Goal: Contribute content: Contribute content

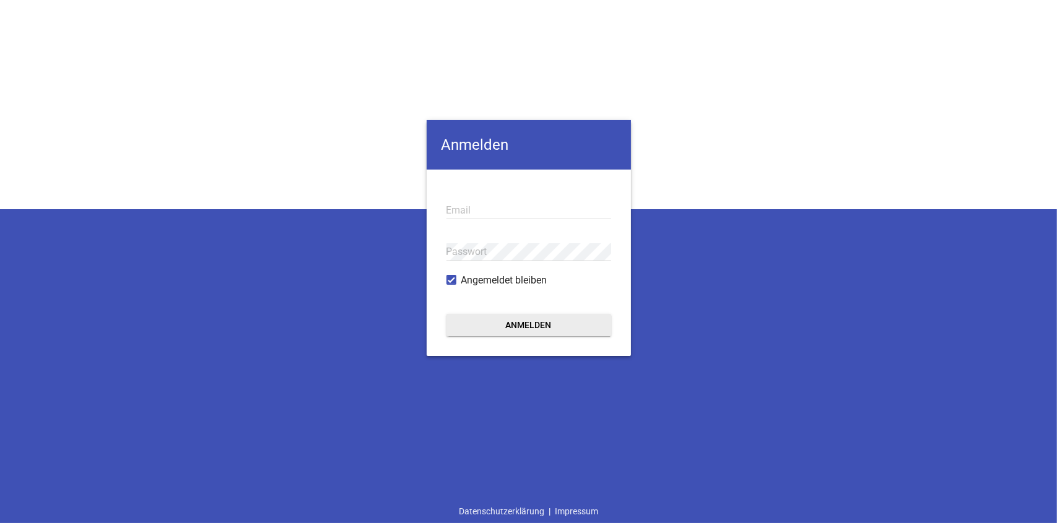
type input "[EMAIL_ADDRESS][PERSON_NAME][DOMAIN_NAME]"
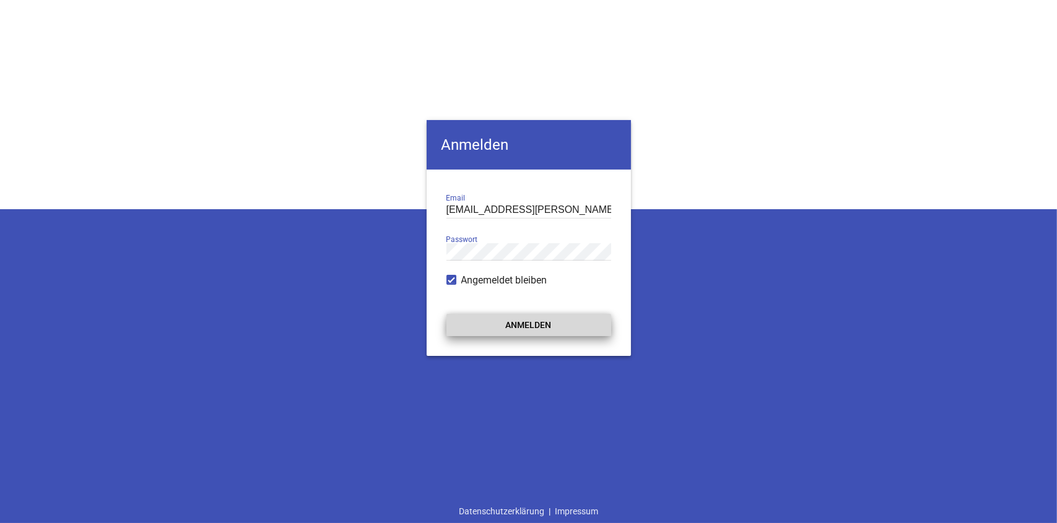
click at [554, 326] on button "Anmelden" at bounding box center [528, 325] width 165 height 22
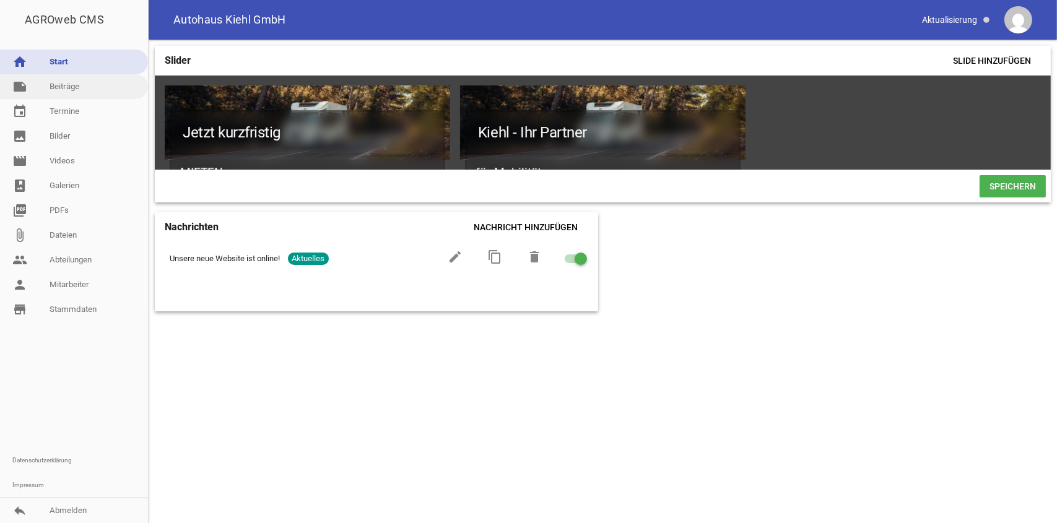
click at [98, 87] on link "note Beiträge" at bounding box center [74, 86] width 148 height 25
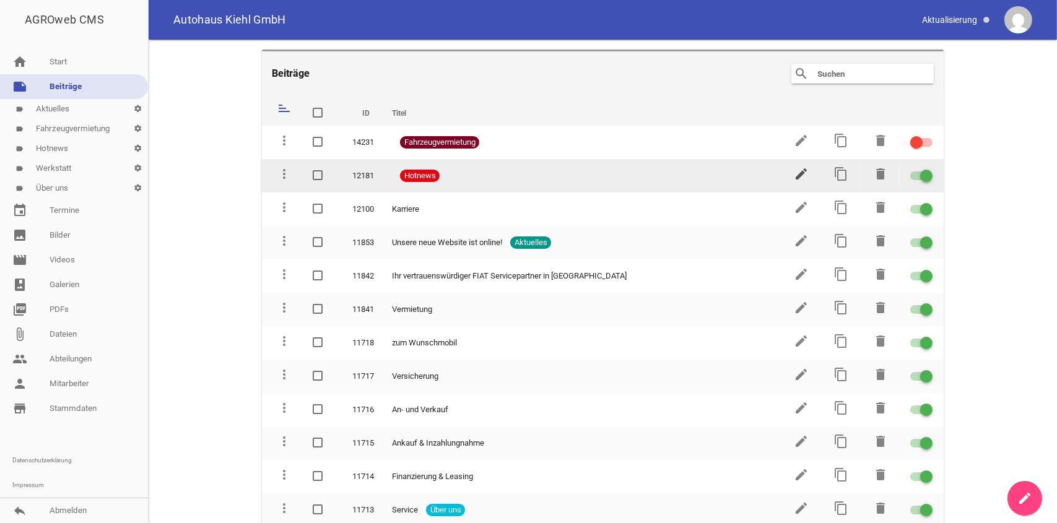
click at [794, 174] on icon "edit" at bounding box center [801, 174] width 15 height 15
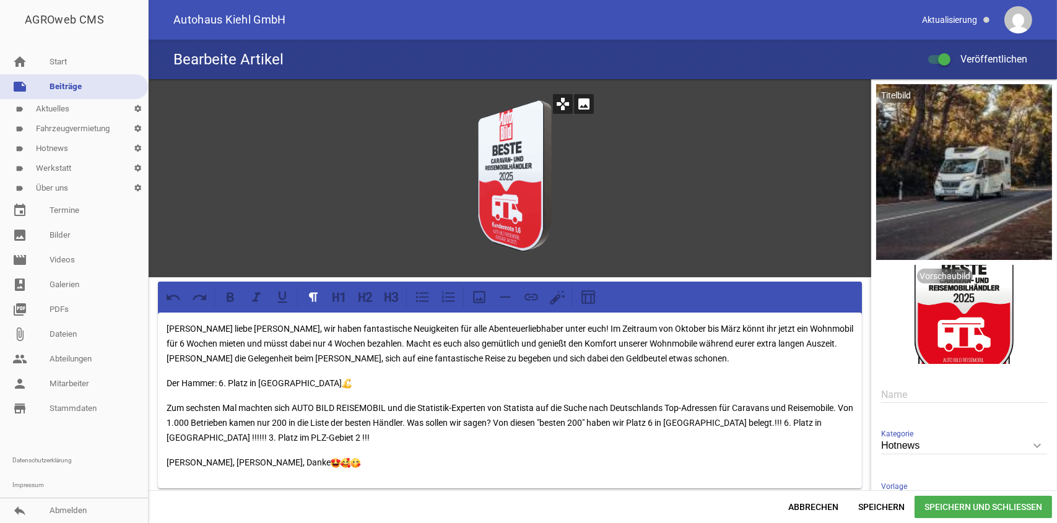
click at [578, 108] on icon "image" at bounding box center [584, 104] width 20 height 20
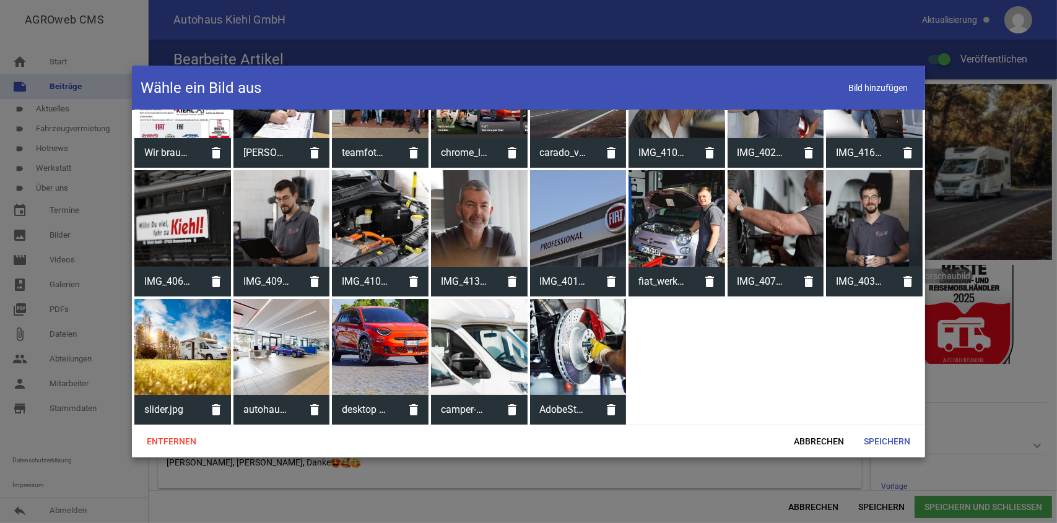
scroll to position [118, 0]
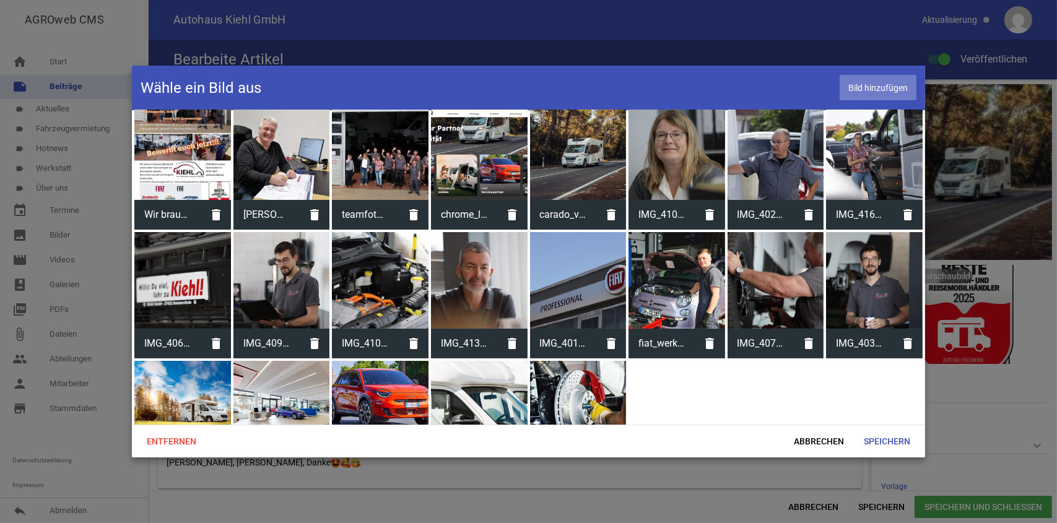
click at [885, 86] on span "Bild hinzufügen" at bounding box center [877, 87] width 77 height 25
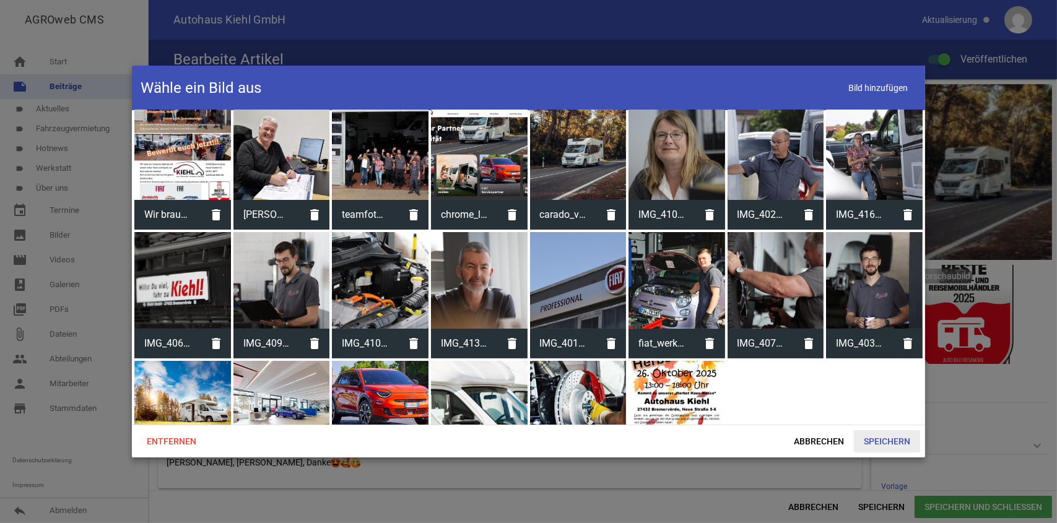
click at [887, 439] on span "Speichern" at bounding box center [887, 441] width 66 height 22
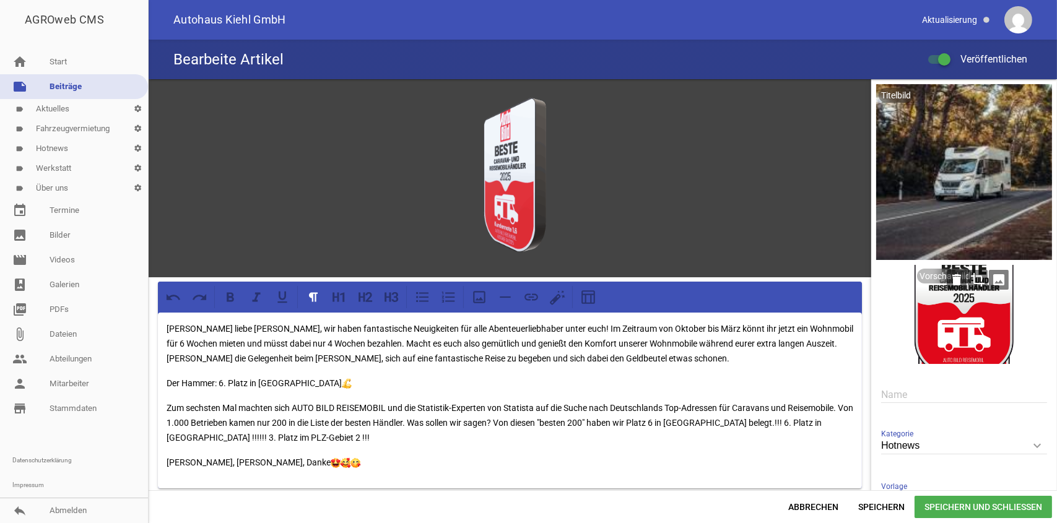
click at [991, 282] on icon "image" at bounding box center [998, 280] width 20 height 20
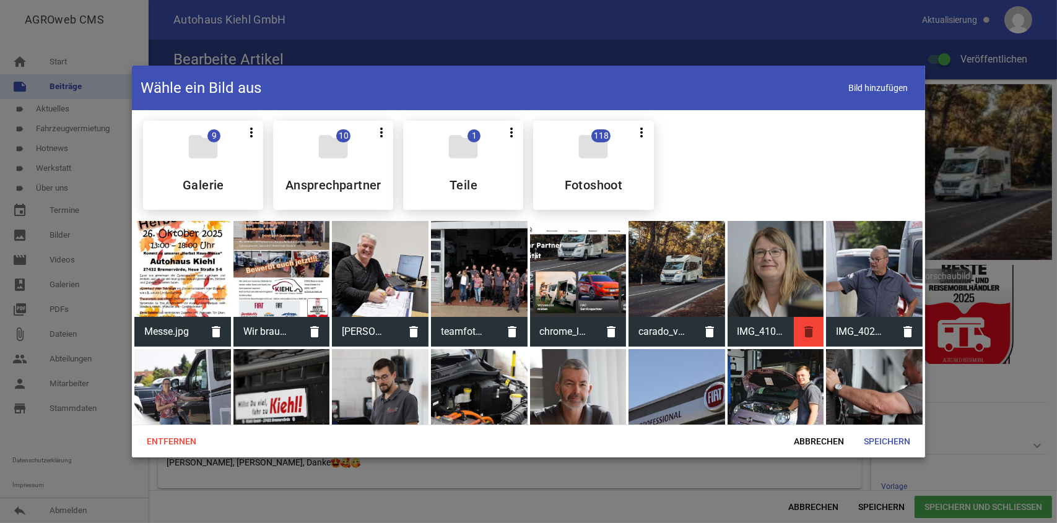
scroll to position [0, 0]
click at [183, 280] on div at bounding box center [182, 270] width 97 height 97
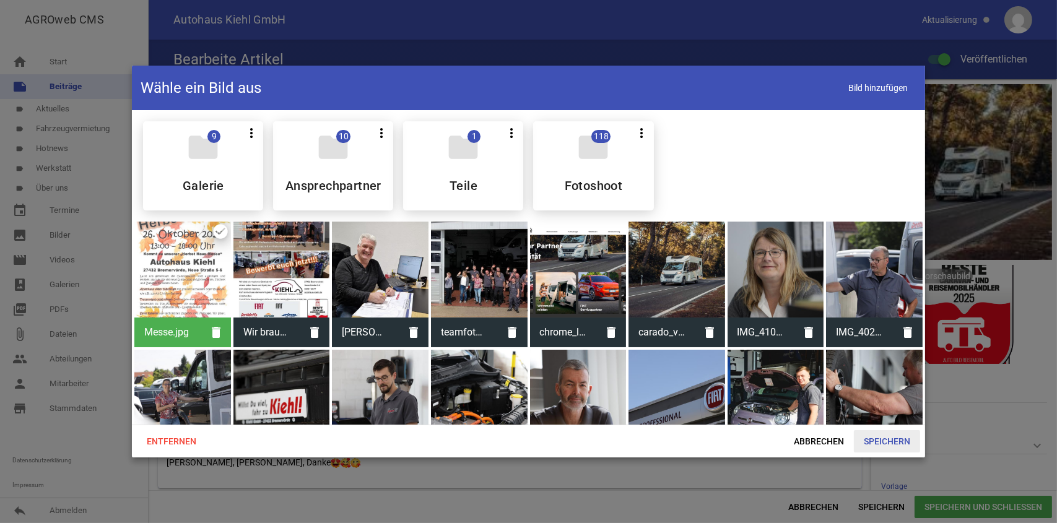
click at [881, 439] on span "Speichern" at bounding box center [887, 441] width 66 height 22
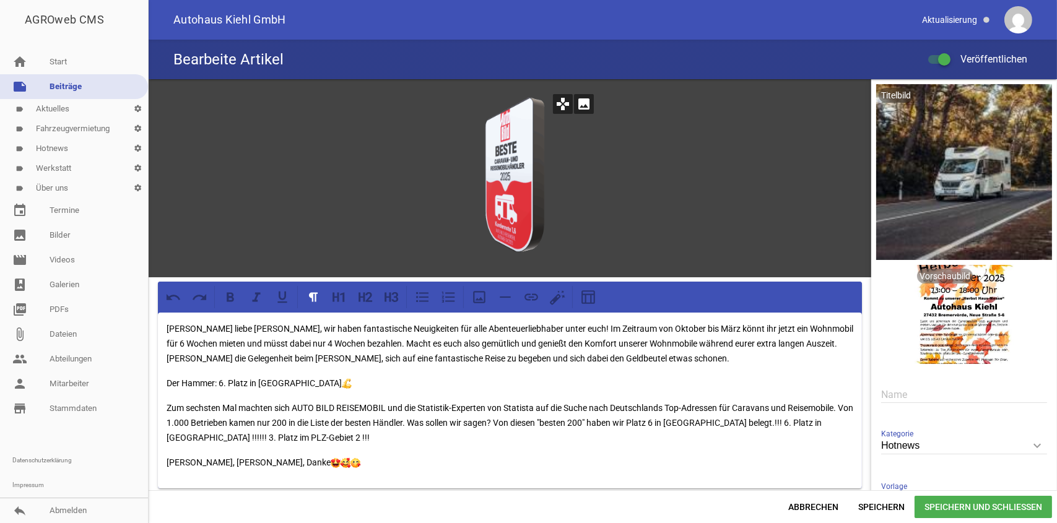
click at [584, 106] on icon "image" at bounding box center [584, 104] width 20 height 20
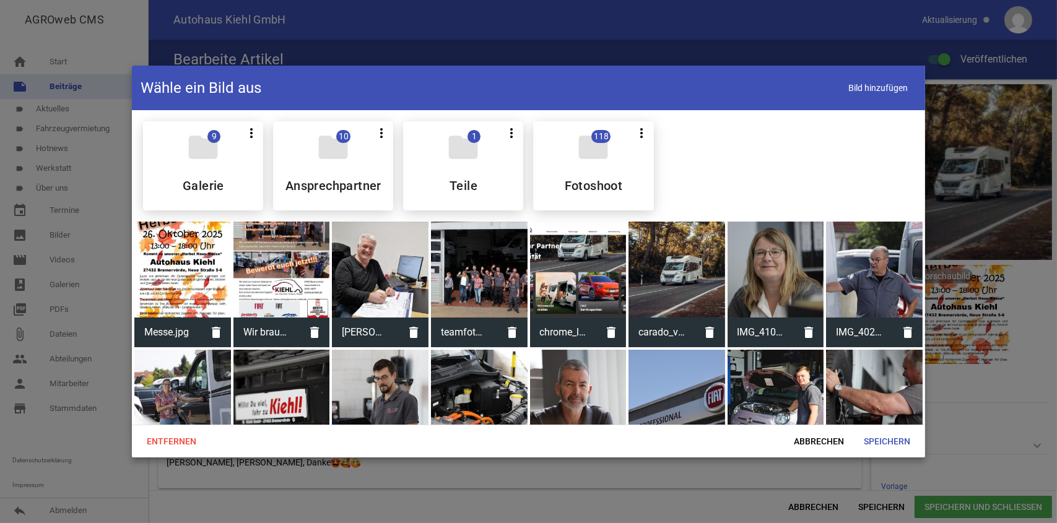
click at [180, 258] on div at bounding box center [182, 270] width 97 height 97
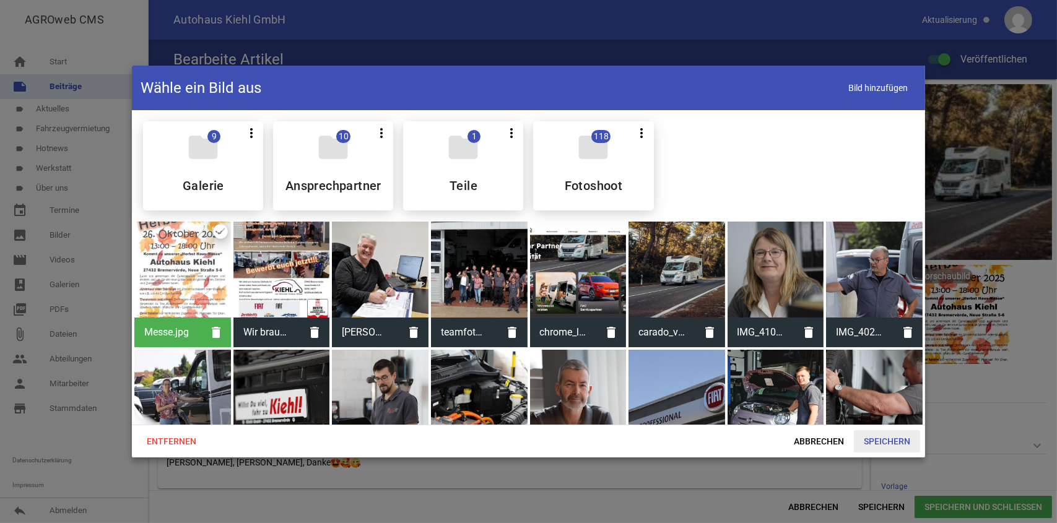
click at [884, 441] on span "Speichern" at bounding box center [887, 441] width 66 height 22
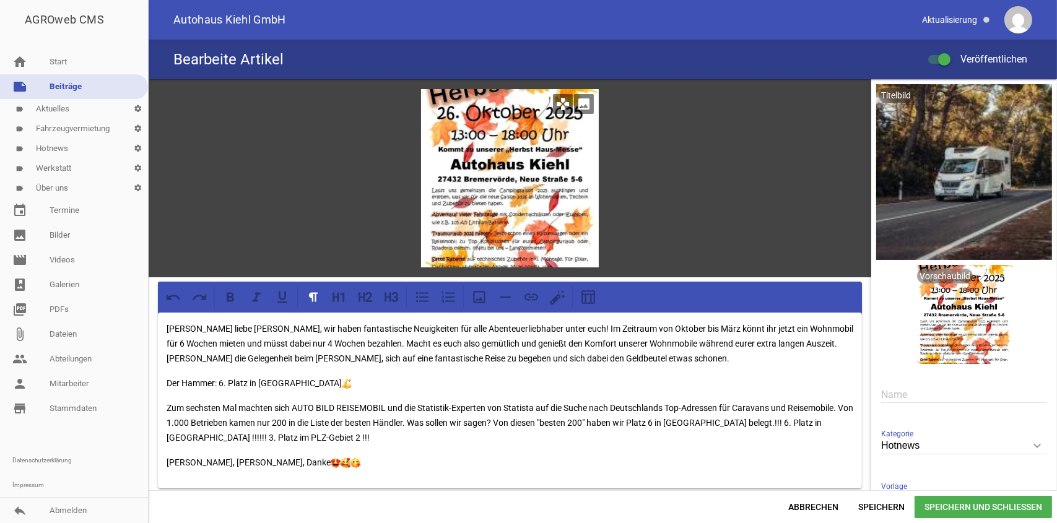
click at [560, 103] on icon "games" at bounding box center [563, 104] width 20 height 20
drag, startPoint x: 546, startPoint y: 196, endPoint x: 550, endPoint y: 176, distance: 20.3
click at [550, 176] on div at bounding box center [510, 178] width 178 height 178
click at [885, 508] on span "Speichern" at bounding box center [881, 507] width 66 height 22
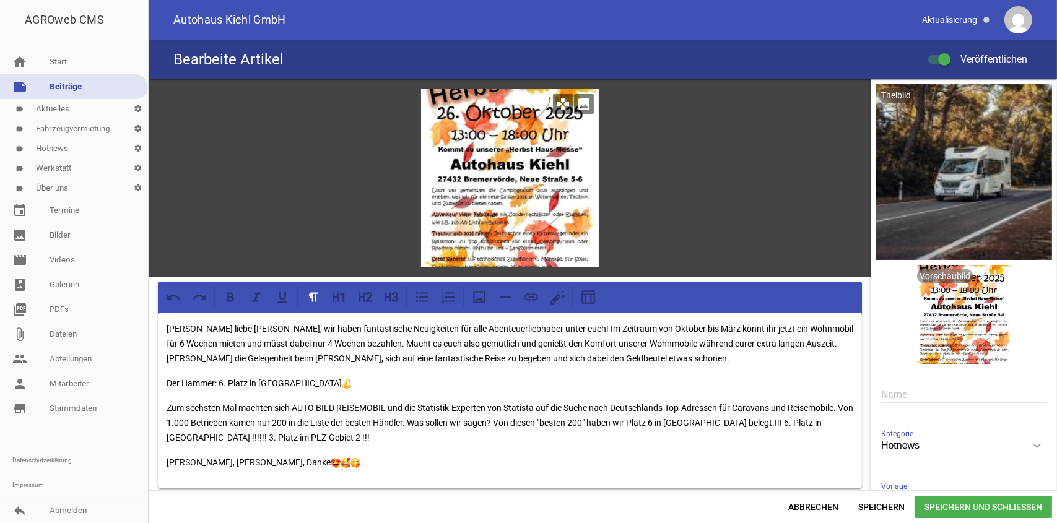
click at [579, 106] on icon "image" at bounding box center [584, 104] width 20 height 20
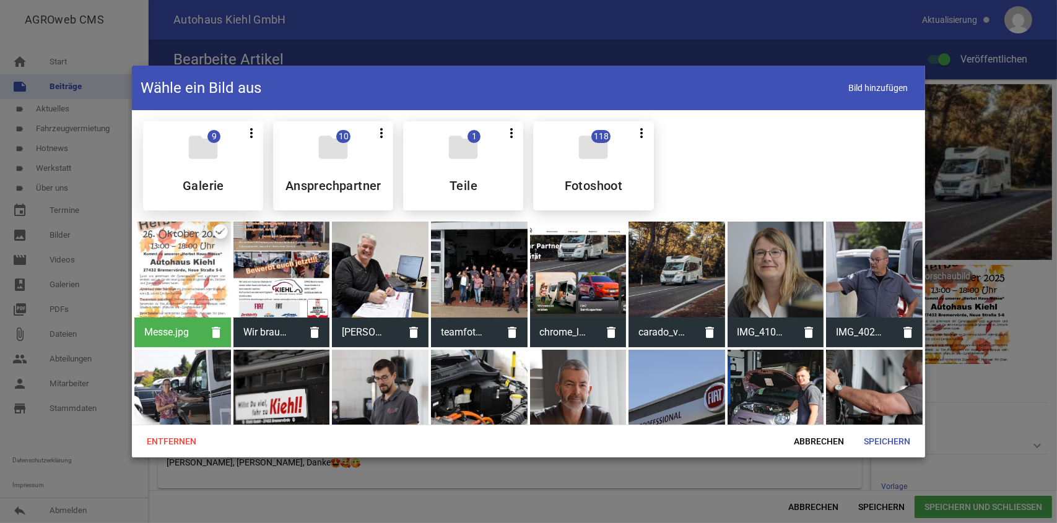
click at [218, 165] on div "folder 9 more_vert Teilen Bearbeiten Löschen Galerie" at bounding box center [203, 165] width 120 height 89
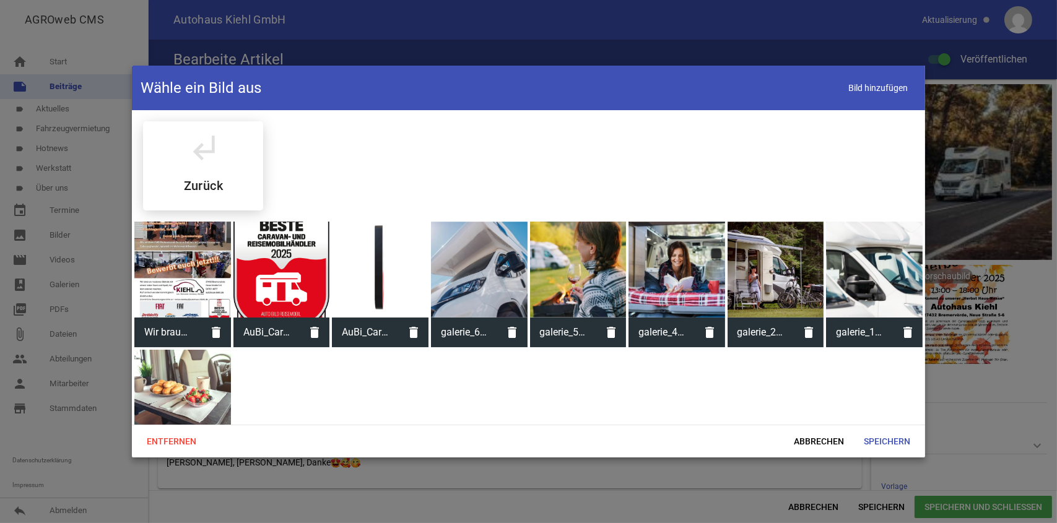
click at [370, 253] on div at bounding box center [380, 270] width 97 height 97
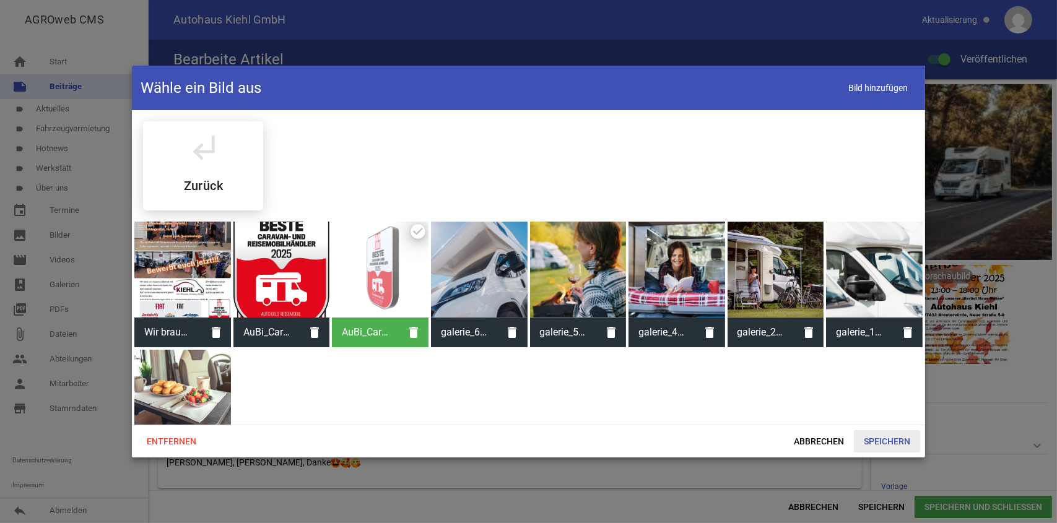
click at [870, 442] on span "Speichern" at bounding box center [887, 441] width 66 height 22
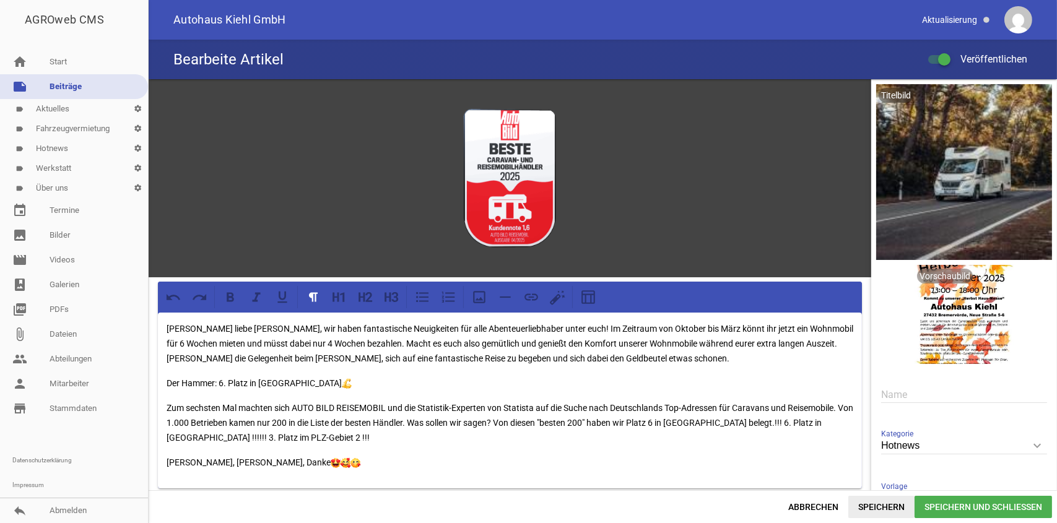
click at [885, 509] on span "Speichern" at bounding box center [881, 507] width 66 height 22
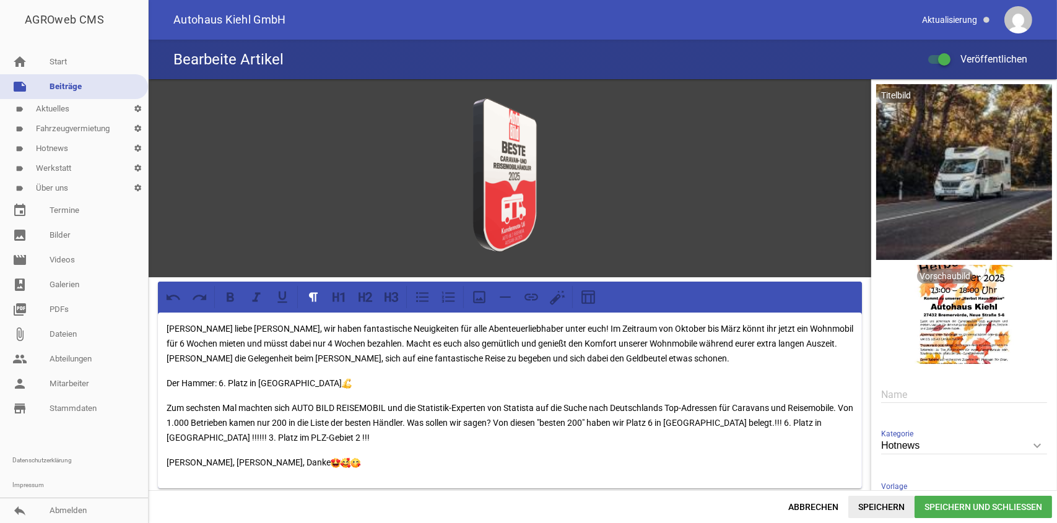
click at [877, 506] on span "Speichern" at bounding box center [881, 507] width 66 height 22
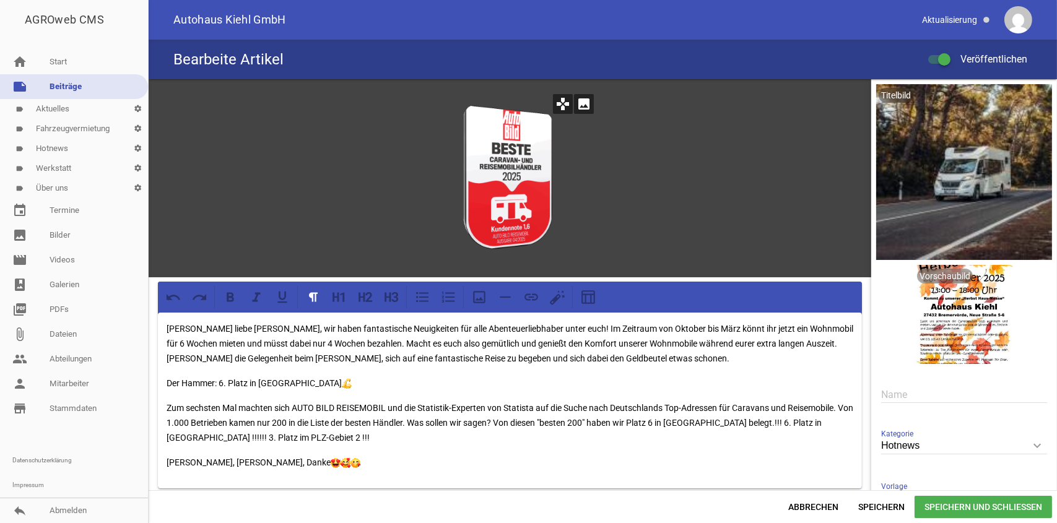
click at [576, 106] on icon "image" at bounding box center [584, 104] width 20 height 20
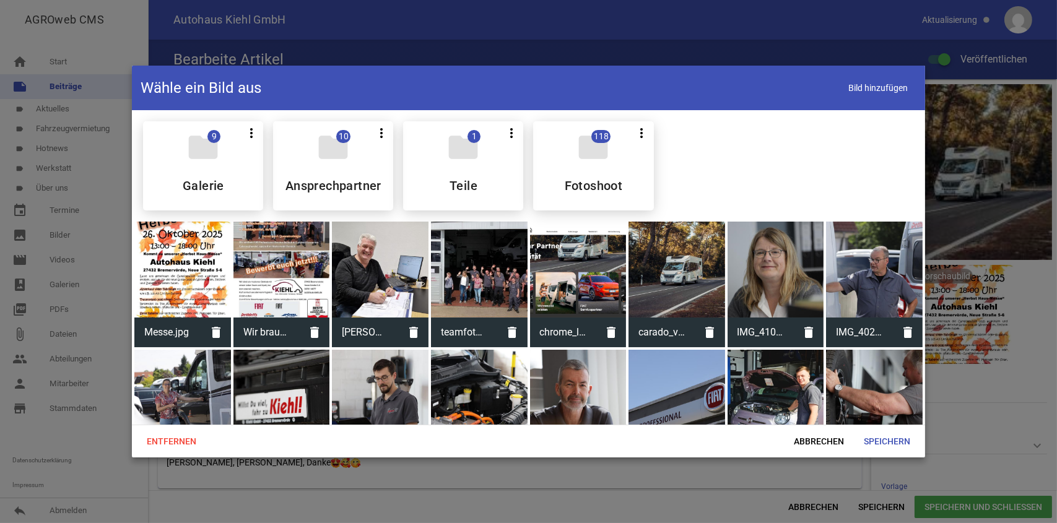
click at [184, 264] on div at bounding box center [182, 270] width 97 height 97
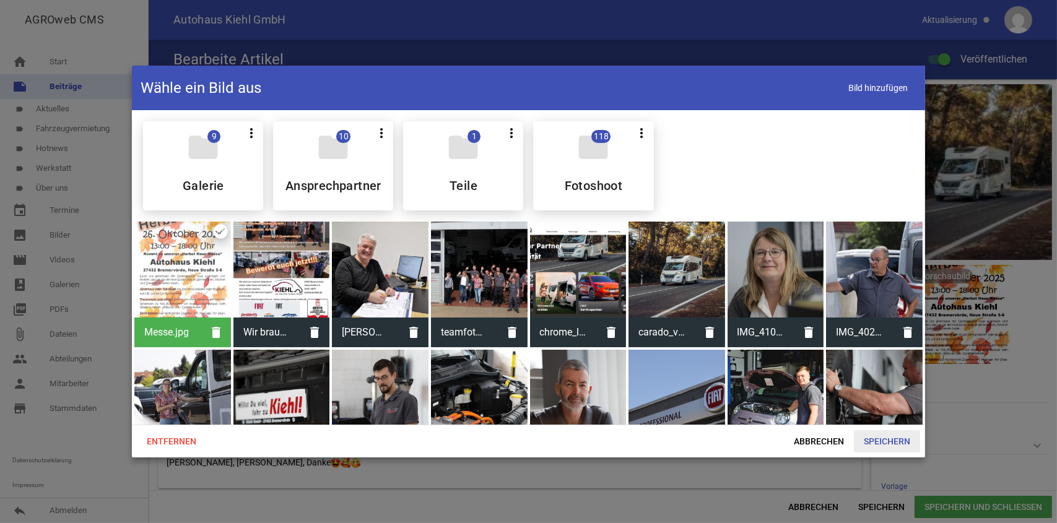
click at [882, 443] on span "Speichern" at bounding box center [887, 441] width 66 height 22
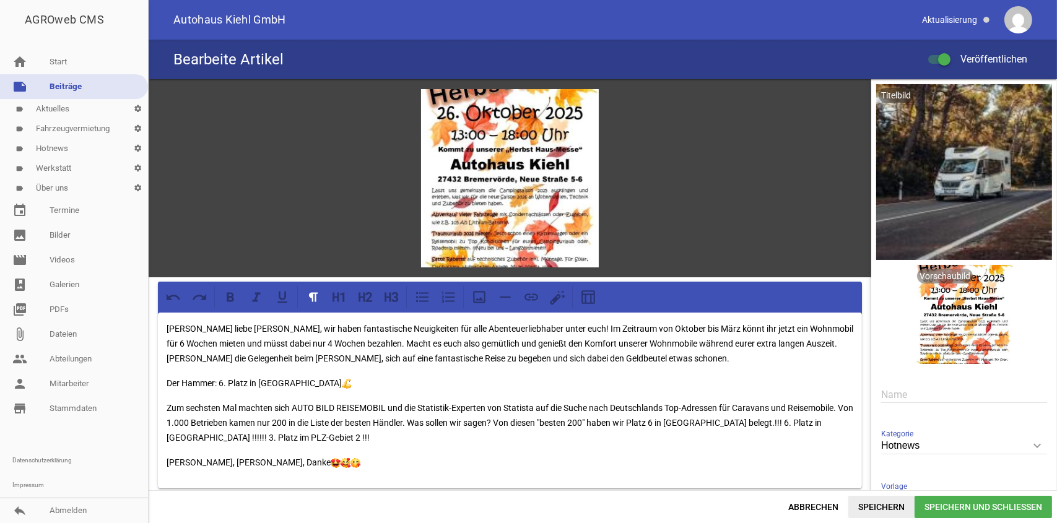
click at [870, 504] on span "Speichern" at bounding box center [881, 507] width 66 height 22
click at [962, 511] on span "Speichern und Schließen" at bounding box center [982, 507] width 137 height 22
